Goal: Check status: Check status

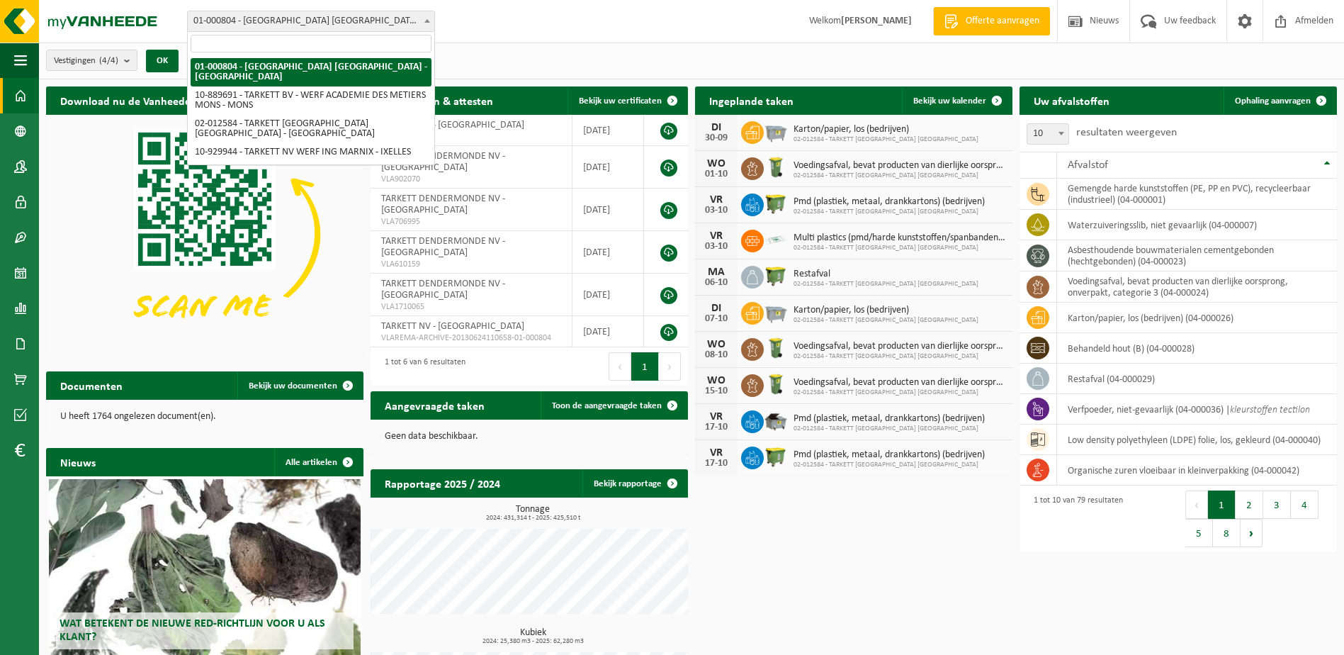
click at [361, 21] on span "01-000804 - [GEOGRAPHIC_DATA] [GEOGRAPHIC_DATA] - [GEOGRAPHIC_DATA]" at bounding box center [311, 21] width 247 height 20
select select "2436"
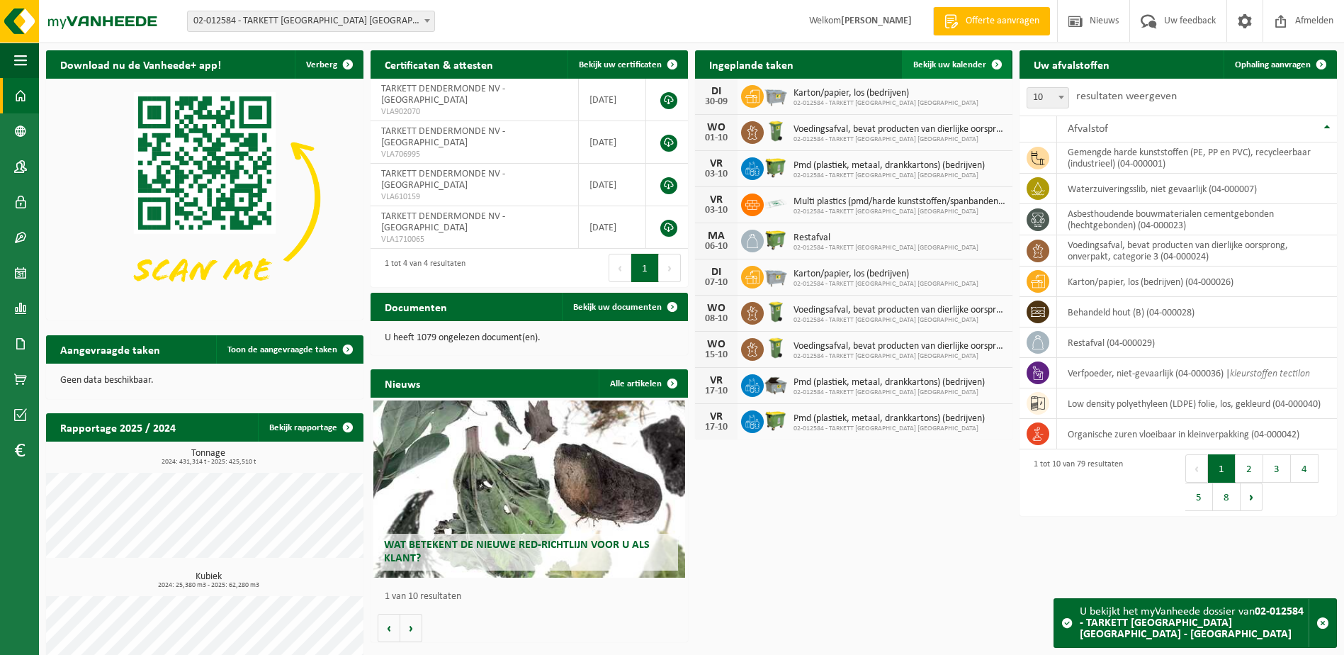
click at [933, 55] on link "Bekijk uw kalender" at bounding box center [956, 64] width 109 height 28
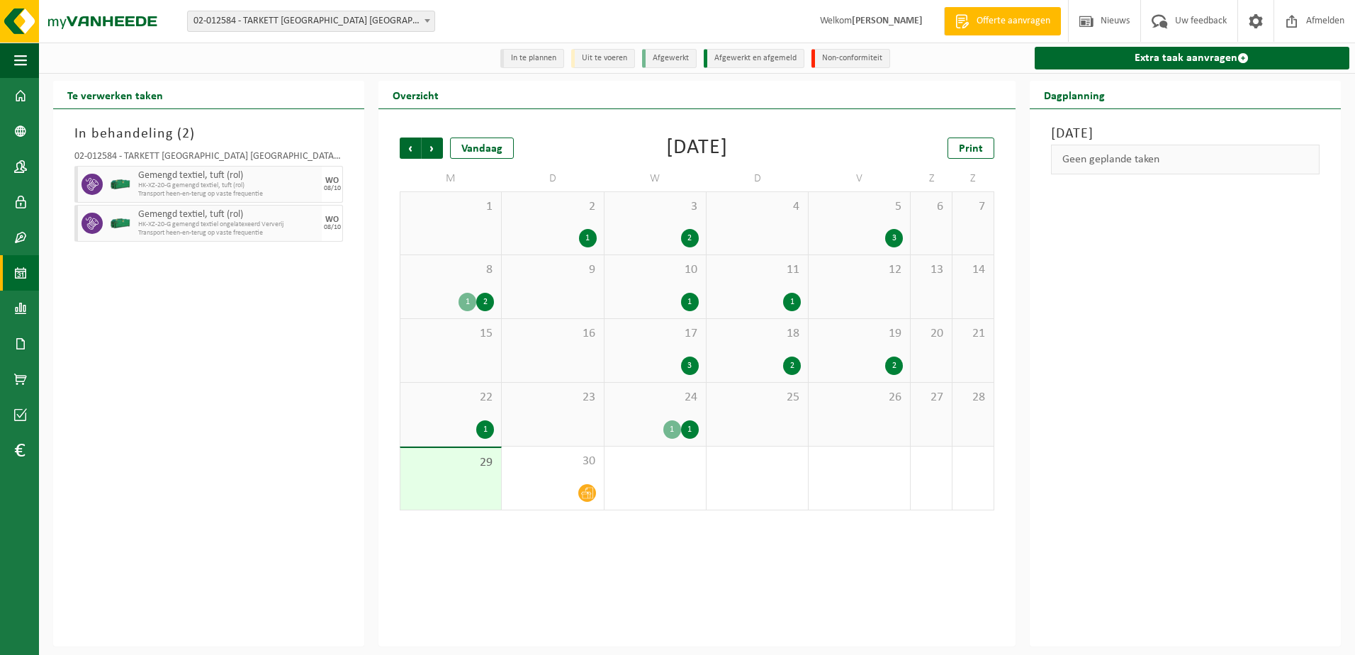
click at [651, 411] on div "24 1 1" at bounding box center [654, 414] width 101 height 63
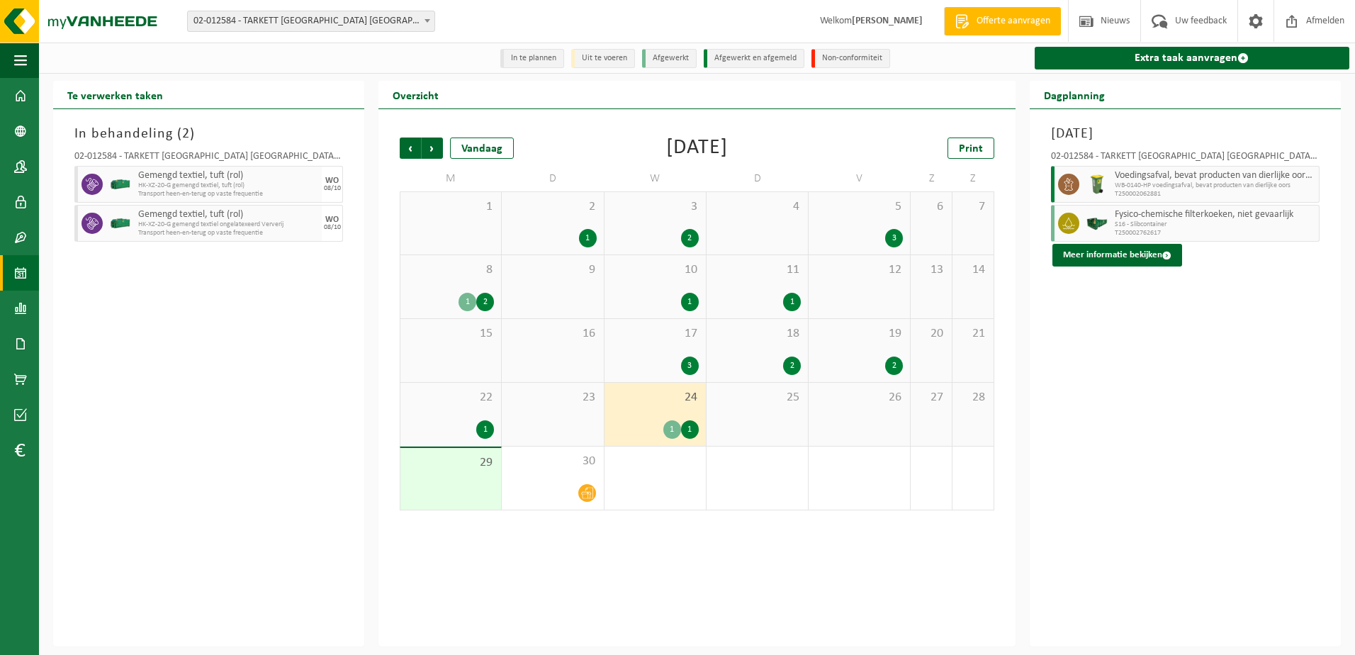
click at [654, 419] on div "24 1 1" at bounding box center [654, 414] width 101 height 63
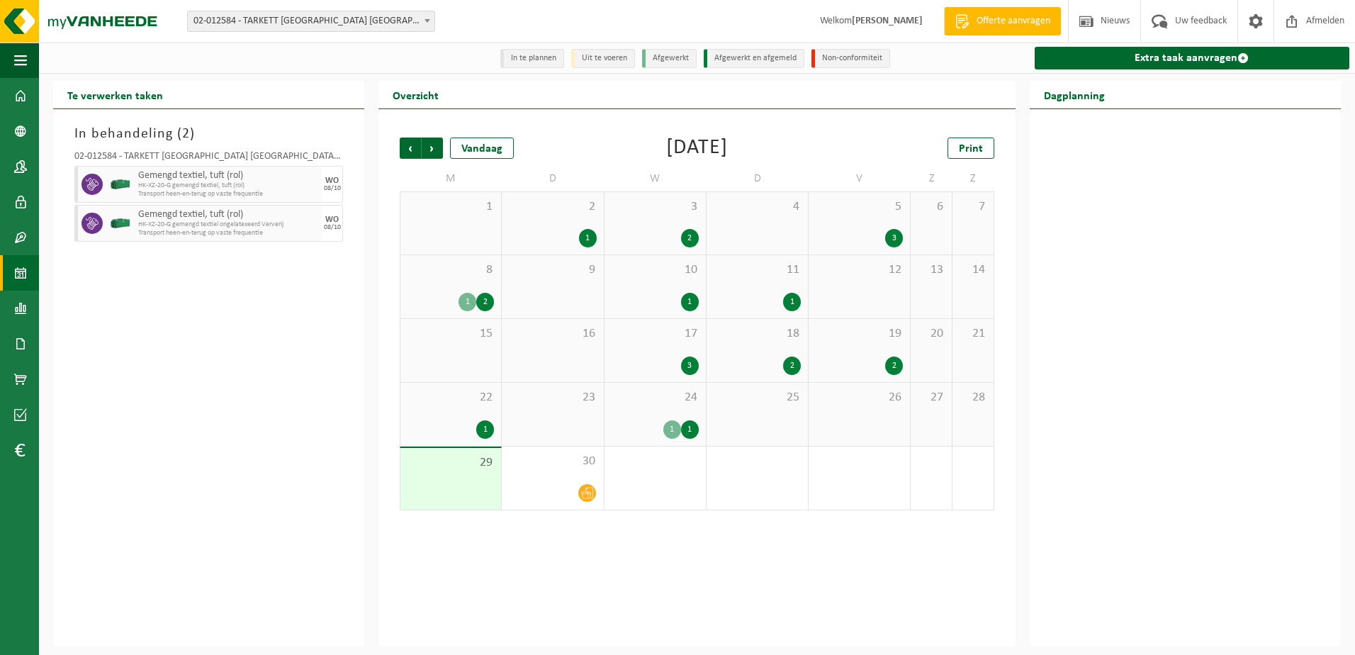
click at [636, 337] on span "17" at bounding box center [655, 334] width 87 height 16
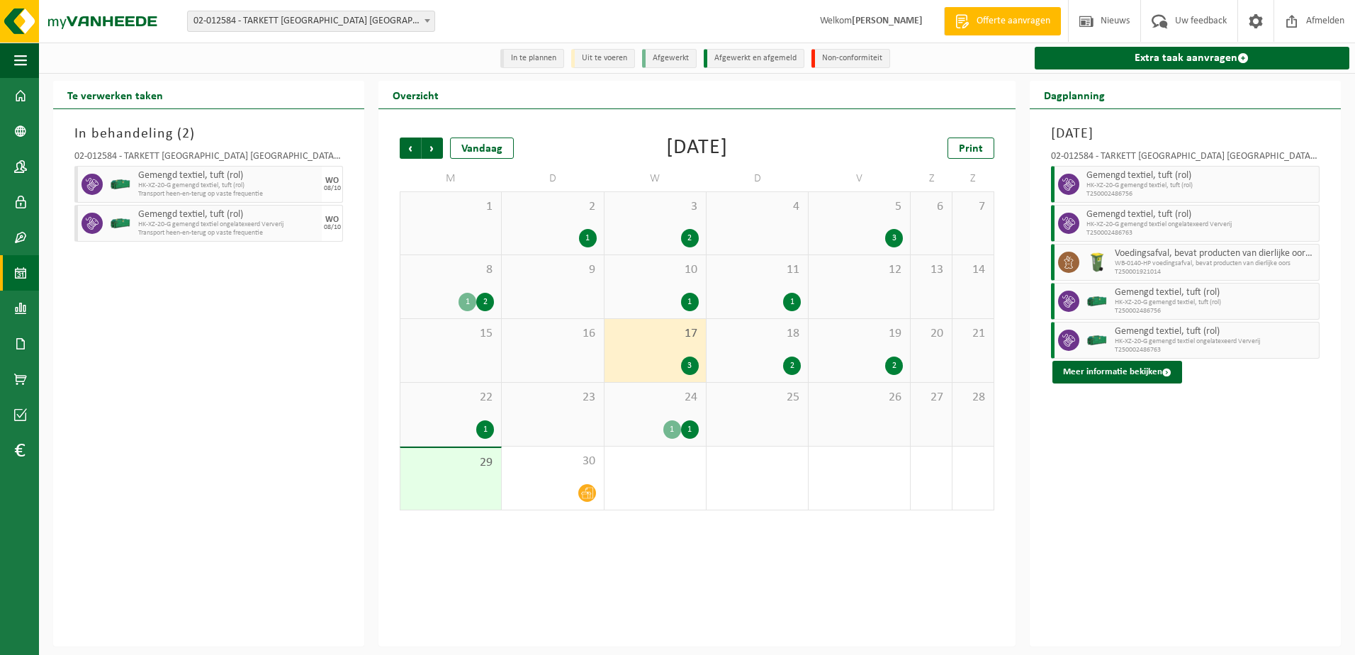
click at [757, 355] on div "18 2" at bounding box center [756, 350] width 101 height 63
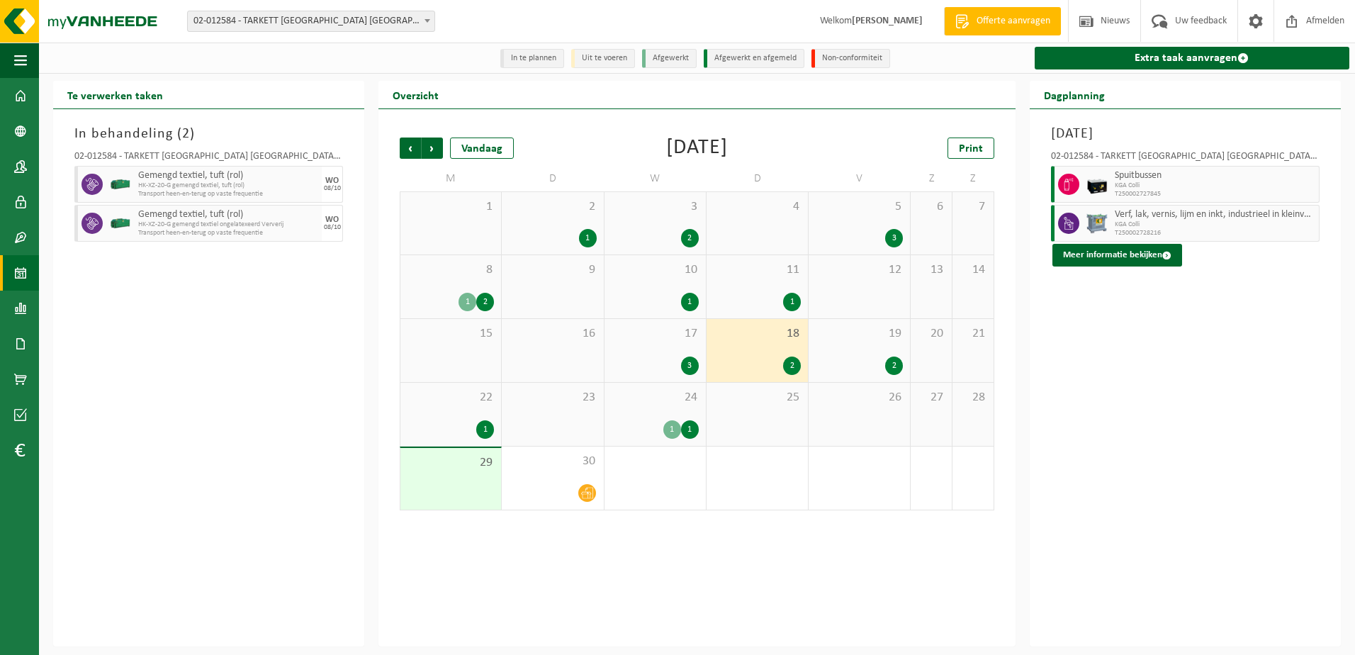
click at [864, 352] on div "19 2" at bounding box center [859, 350] width 101 height 63
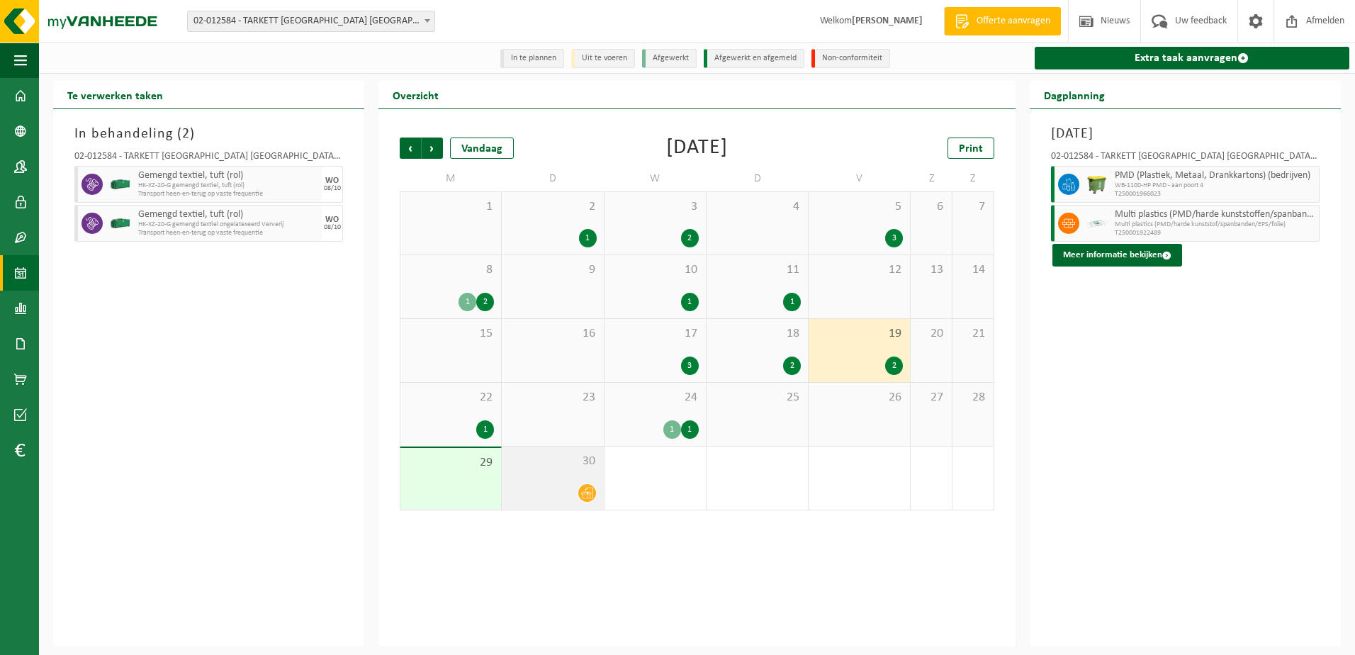
click at [561, 468] on span "30" at bounding box center [552, 462] width 87 height 16
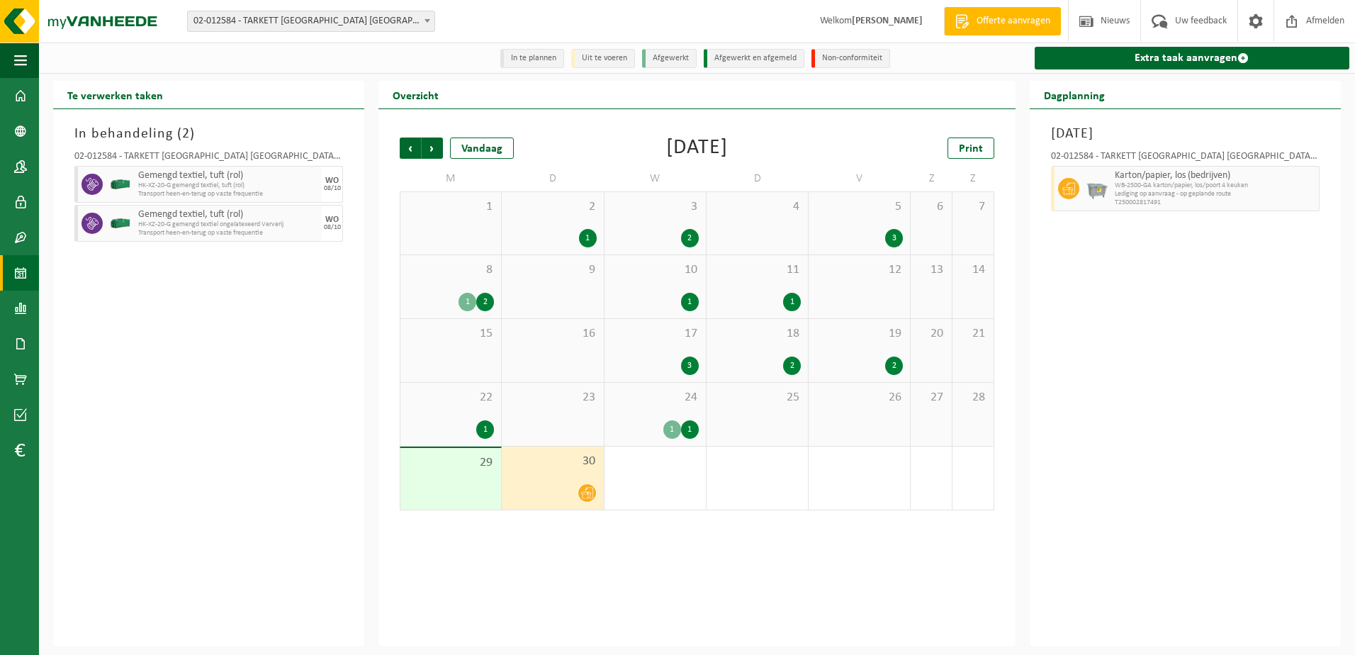
click at [439, 403] on span "22" at bounding box center [450, 398] width 86 height 16
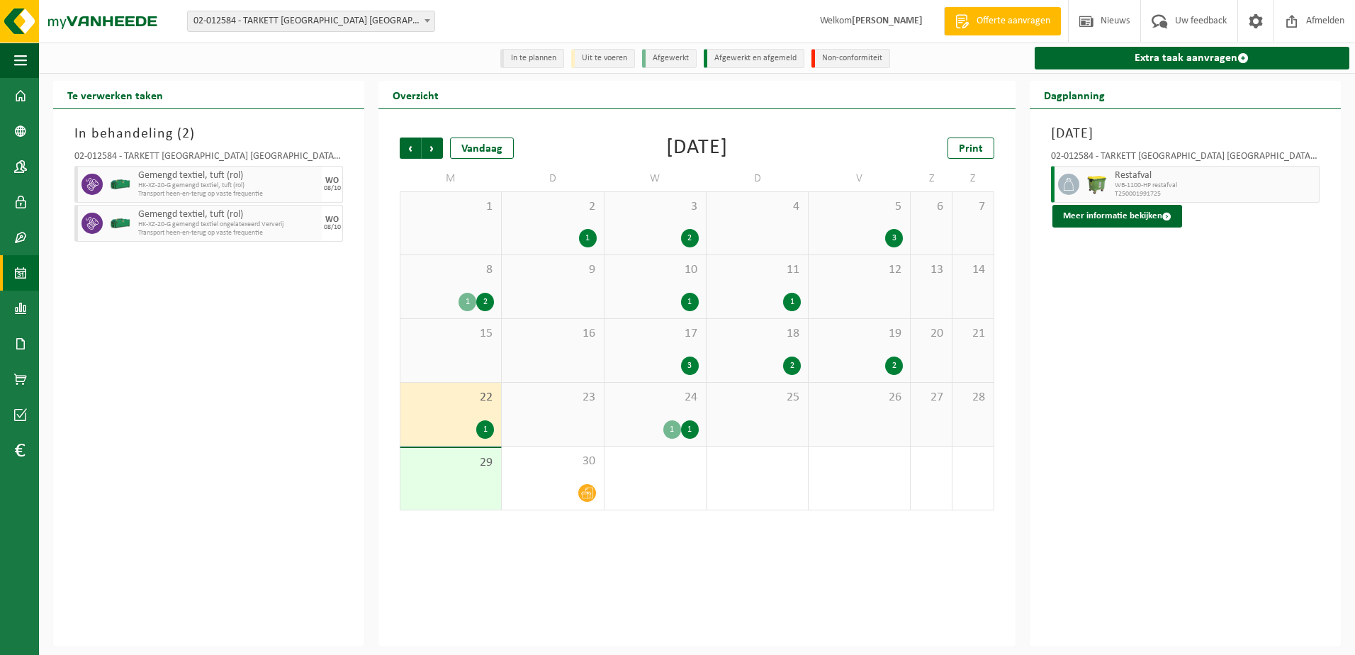
click at [755, 274] on span "11" at bounding box center [757, 270] width 87 height 16
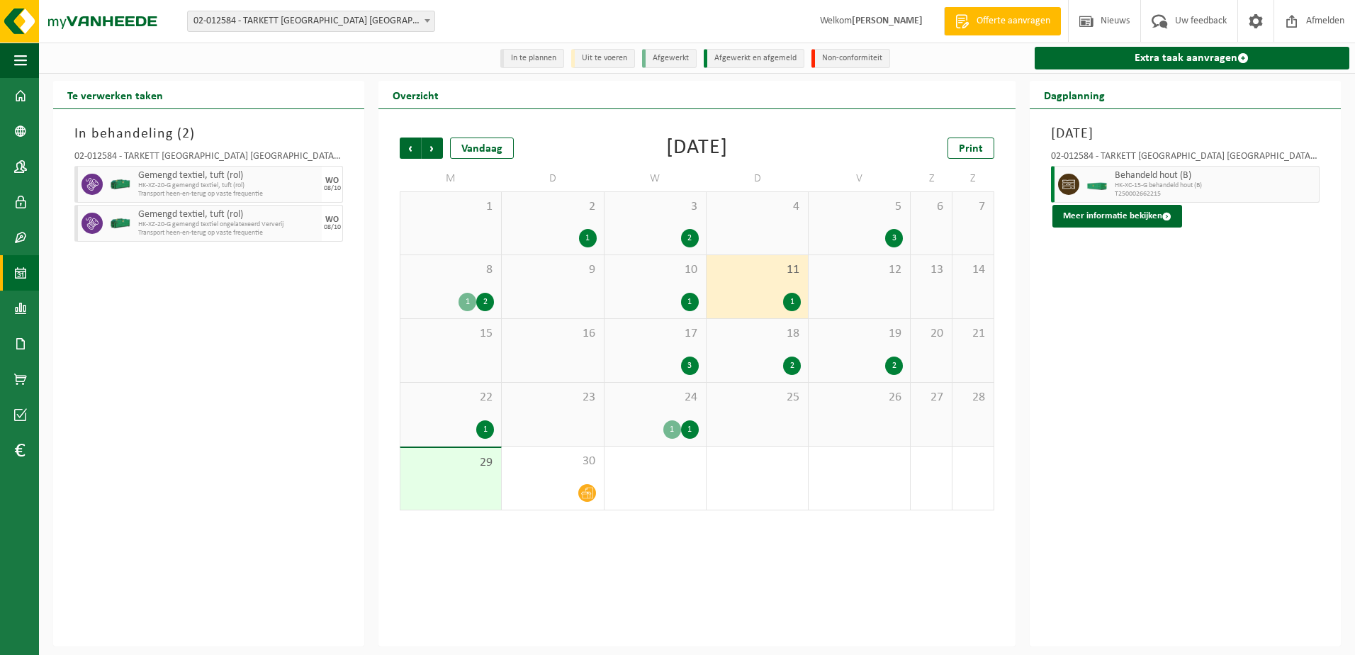
click at [853, 362] on div "2" at bounding box center [859, 365] width 87 height 18
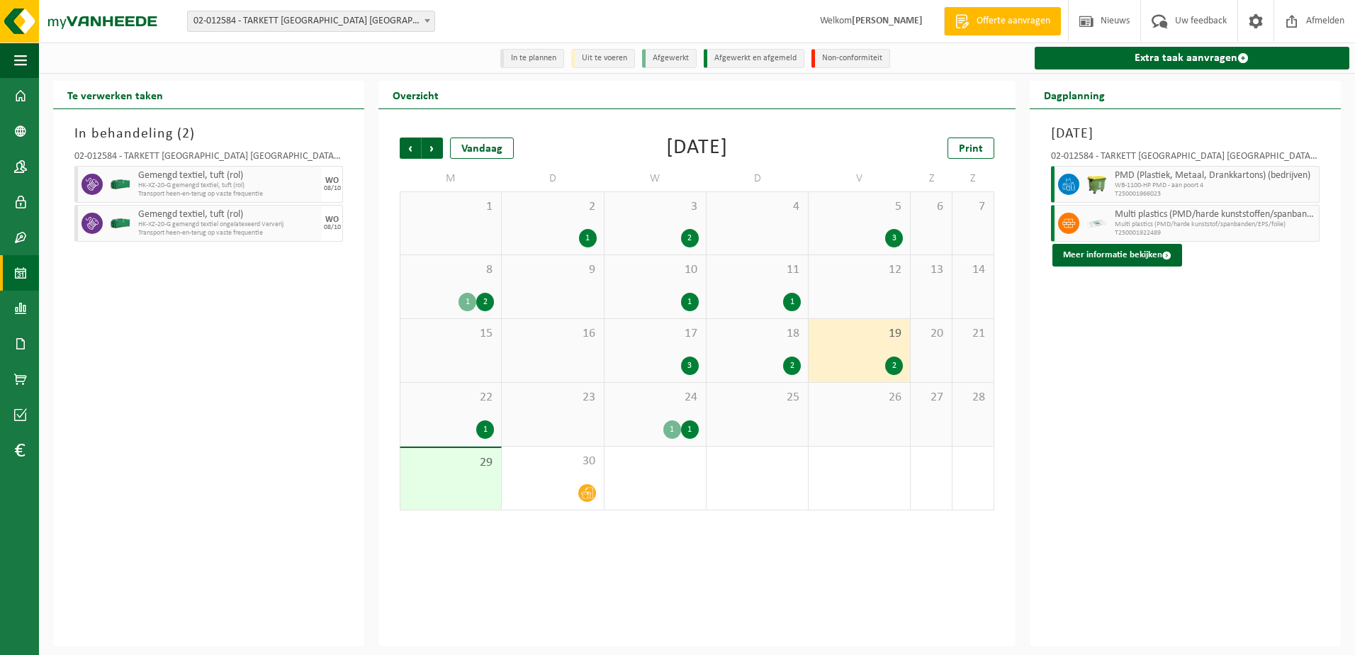
click at [647, 344] on div "17 3" at bounding box center [654, 350] width 101 height 63
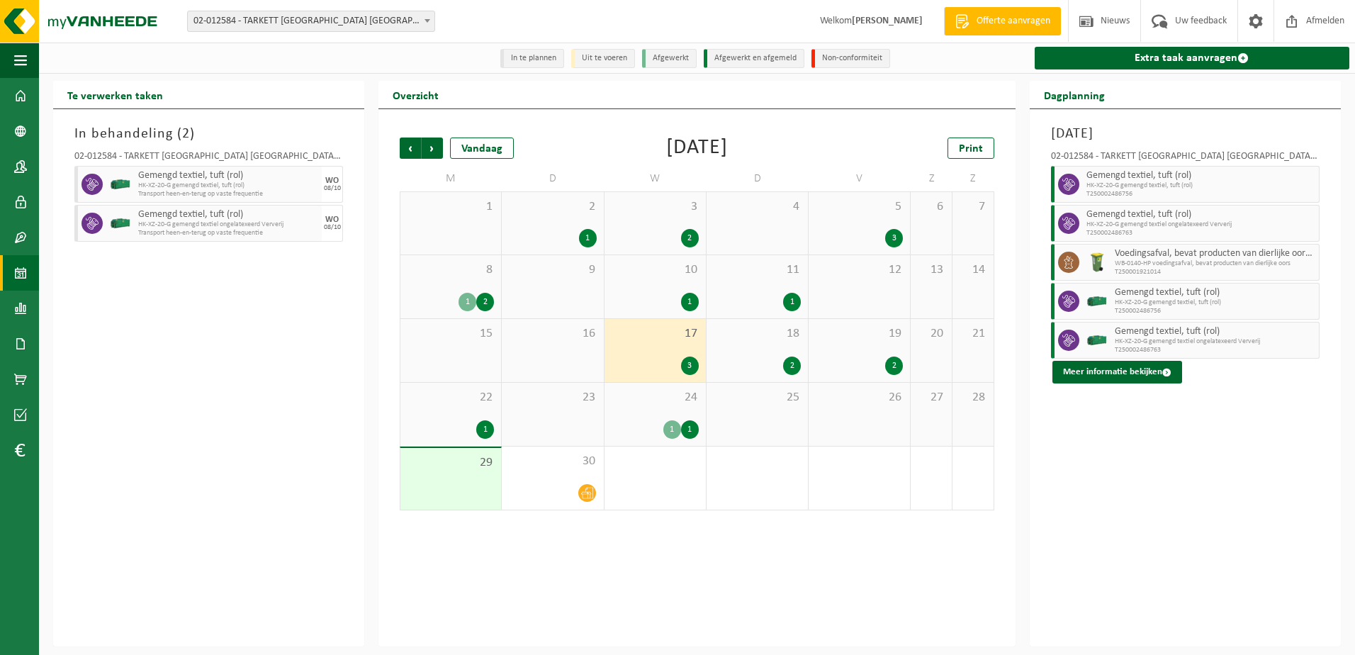
click at [750, 353] on div "18 2" at bounding box center [756, 350] width 101 height 63
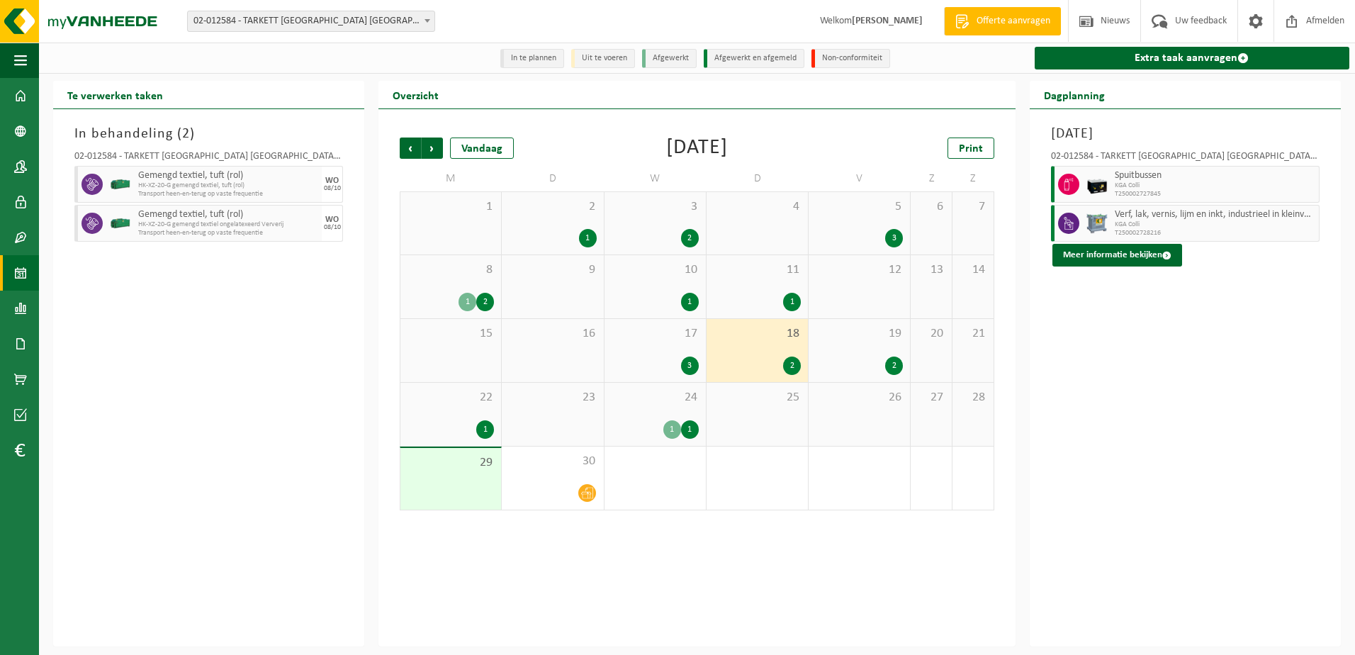
click at [446, 402] on span "22" at bounding box center [450, 398] width 86 height 16
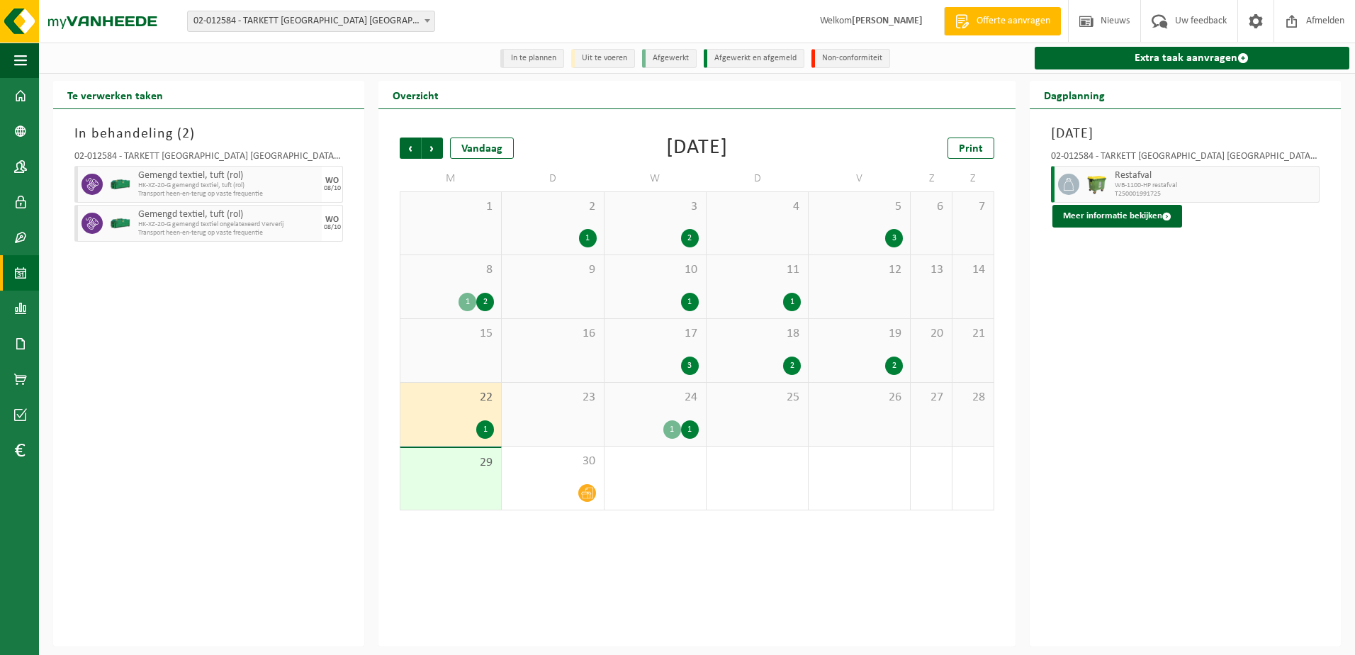
click at [648, 407] on div "24 1 1" at bounding box center [654, 414] width 101 height 63
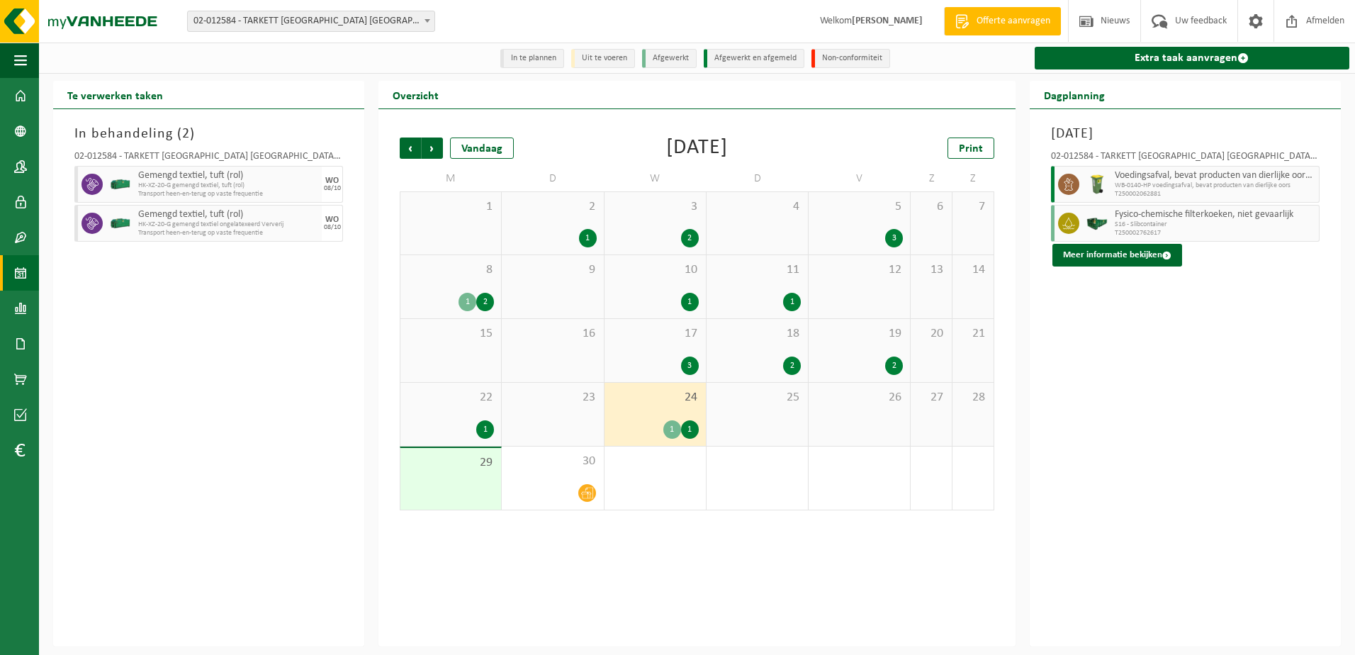
click at [765, 402] on span "25" at bounding box center [757, 398] width 87 height 16
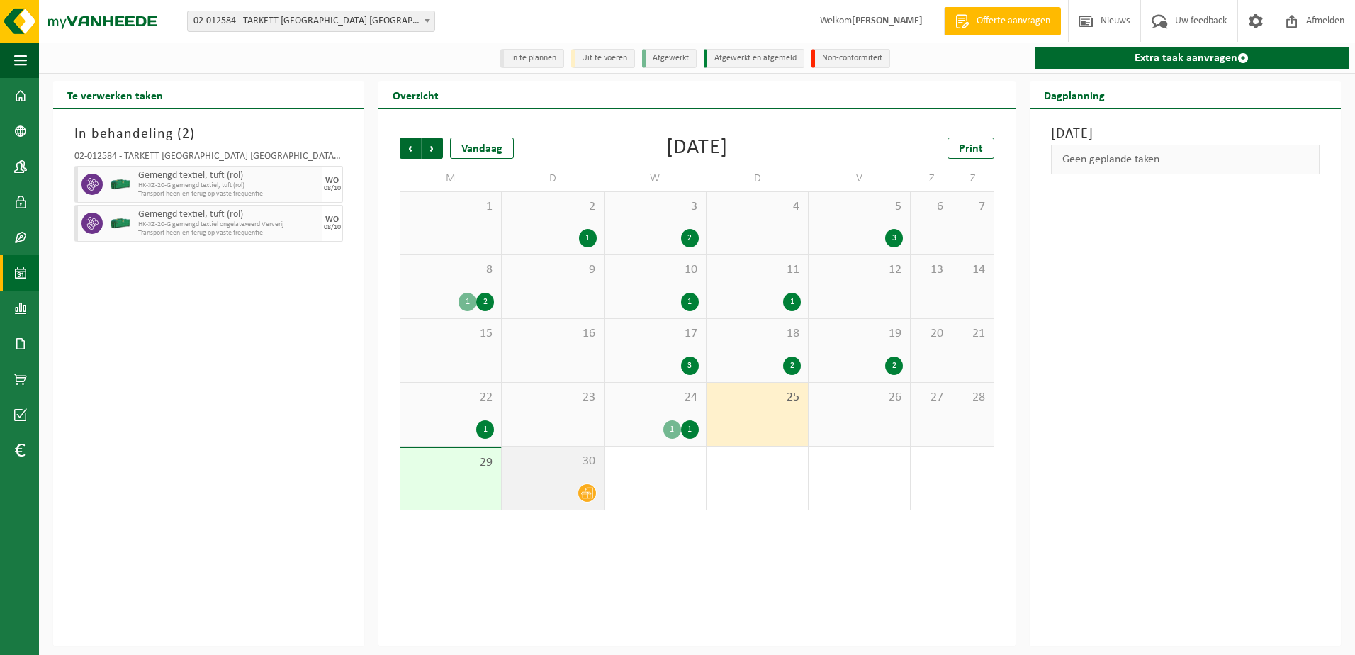
click at [545, 461] on span "30" at bounding box center [552, 462] width 87 height 16
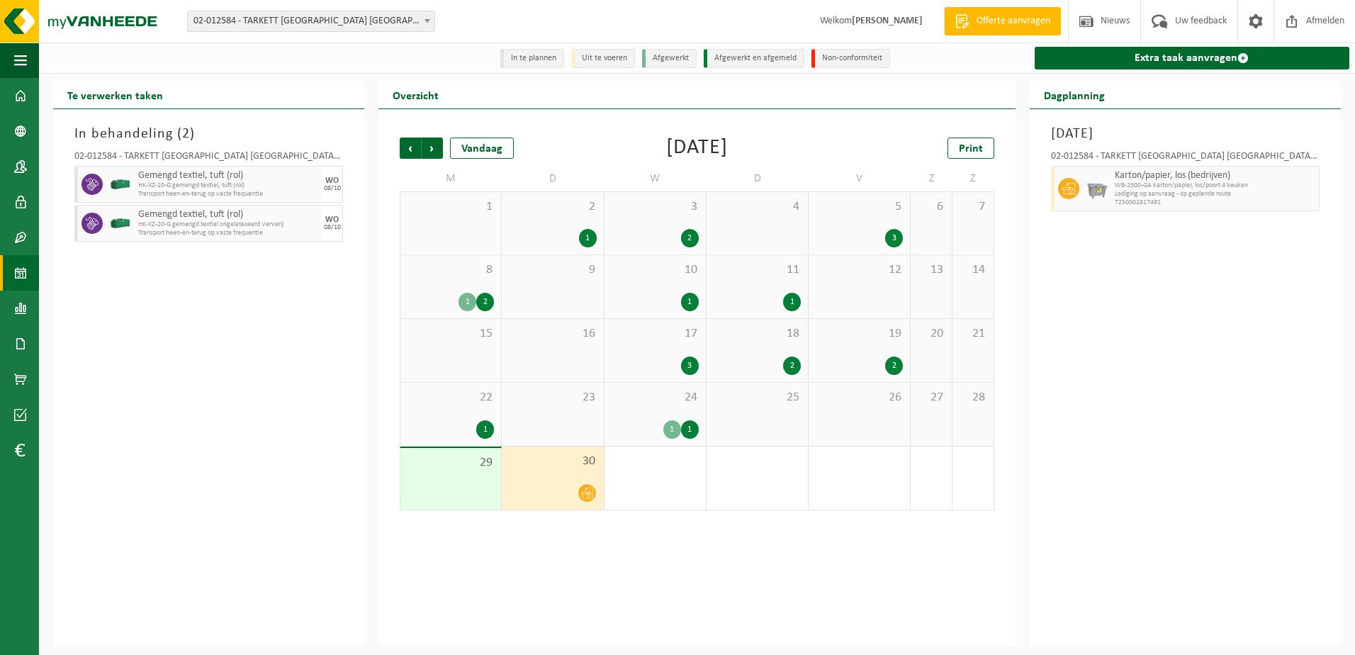
click at [471, 476] on div "29" at bounding box center [450, 479] width 101 height 62
